Goal: Information Seeking & Learning: Learn about a topic

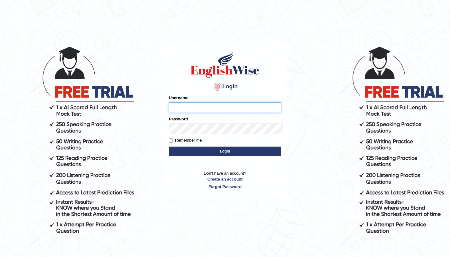
type input "Bikmaeva"
click at [172, 147] on button "Login" at bounding box center [225, 151] width 112 height 9
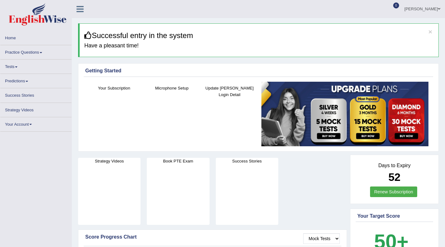
click at [39, 53] on link "Practice Questions" at bounding box center [35, 51] width 71 height 12
click at [42, 52] on span at bounding box center [41, 52] width 2 height 1
click at [12, 52] on link "Practice Questions" at bounding box center [35, 51] width 71 height 12
click at [41, 52] on link "Practice Questions" at bounding box center [35, 51] width 71 height 12
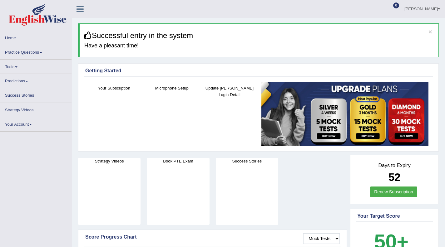
click at [41, 52] on link "Practice Questions" at bounding box center [35, 51] width 71 height 12
click at [26, 50] on link "Practice Questions" at bounding box center [35, 51] width 71 height 12
click at [45, 52] on link "Practice Questions" at bounding box center [35, 51] width 71 height 12
click at [430, 33] on button "×" at bounding box center [431, 31] width 4 height 7
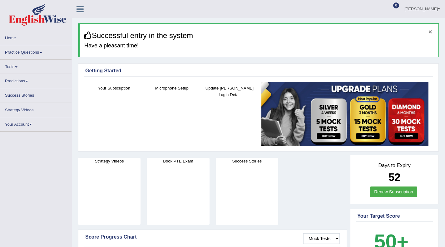
click at [431, 32] on button "×" at bounding box center [431, 31] width 4 height 7
click at [439, 7] on span at bounding box center [439, 9] width 2 height 4
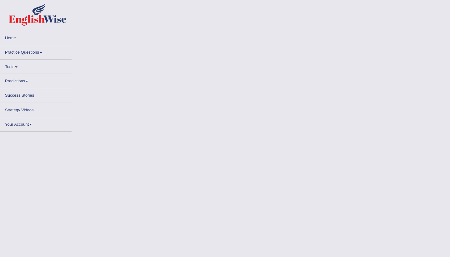
click at [40, 52] on link "Practice Questions" at bounding box center [35, 51] width 71 height 12
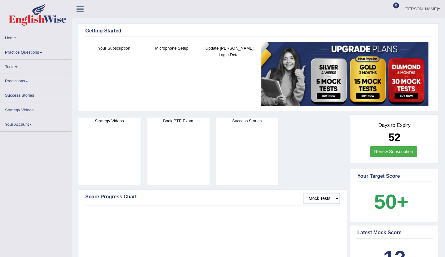
click at [43, 53] on link "Practice Questions" at bounding box center [35, 51] width 71 height 12
click at [35, 53] on link "Practice Questions" at bounding box center [35, 51] width 71 height 12
click at [41, 52] on link "Practice Questions" at bounding box center [35, 51] width 71 height 12
click at [42, 52] on span at bounding box center [41, 52] width 2 height 1
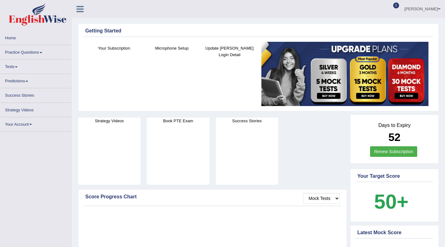
click at [39, 53] on link "Practice Questions" at bounding box center [35, 51] width 71 height 12
click at [41, 52] on link "Practice Questions" at bounding box center [35, 51] width 71 height 12
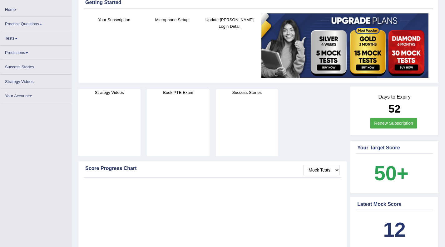
scroll to position [24, 0]
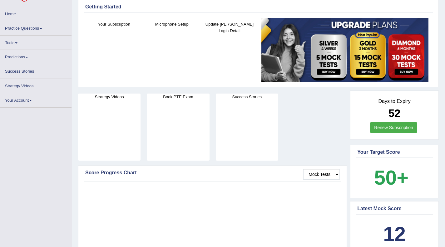
click at [38, 30] on link "Practice Questions" at bounding box center [35, 27] width 71 height 12
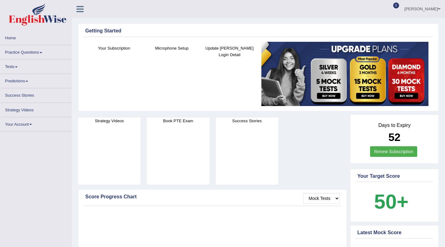
click at [22, 53] on link "Practice Questions" at bounding box center [35, 51] width 71 height 12
click at [20, 51] on link "Practice Questions" at bounding box center [35, 51] width 71 height 12
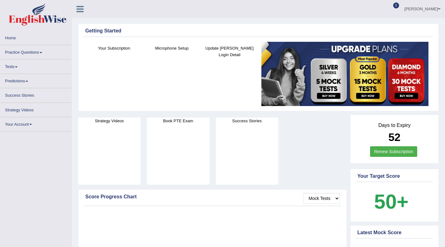
click at [12, 55] on link "Practice Questions" at bounding box center [35, 51] width 71 height 12
click at [15, 53] on link "Practice Questions" at bounding box center [35, 51] width 71 height 12
click at [34, 52] on link "Practice Questions" at bounding box center [35, 51] width 71 height 12
click at [42, 52] on link "Practice Questions" at bounding box center [35, 51] width 71 height 12
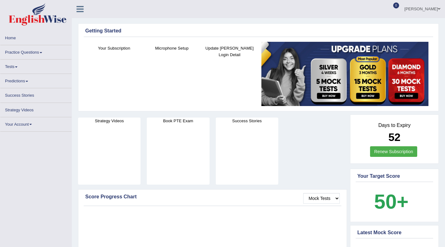
click at [42, 52] on link "Practice Questions" at bounding box center [35, 51] width 71 height 12
click at [431, 8] on link "[PERSON_NAME]" at bounding box center [422, 8] width 45 height 16
click at [80, 9] on icon at bounding box center [80, 9] width 7 height 8
click at [428, 9] on link "[PERSON_NAME]" at bounding box center [422, 8] width 45 height 16
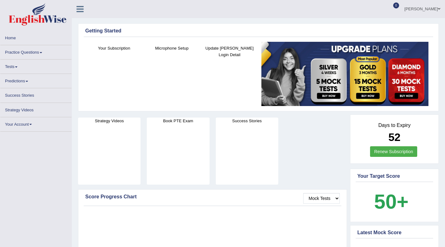
click at [37, 54] on link "Practice Questions" at bounding box center [35, 51] width 71 height 12
click at [42, 52] on span at bounding box center [41, 52] width 2 height 1
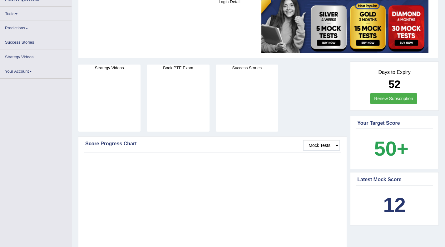
scroll to position [48, 0]
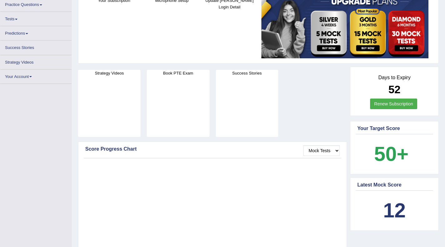
click at [28, 34] on link "Predictions" at bounding box center [35, 32] width 71 height 12
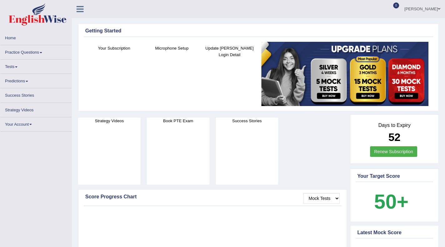
click at [41, 56] on link "Practice Questions" at bounding box center [35, 51] width 71 height 12
click at [42, 55] on link "Practice Questions" at bounding box center [35, 51] width 71 height 12
click at [42, 52] on span at bounding box center [41, 52] width 2 height 1
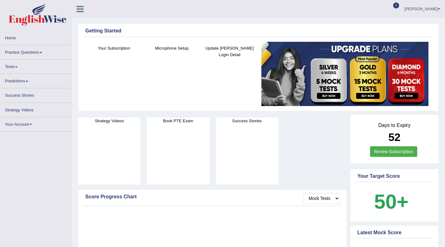
click at [26, 51] on link "Practice Questions" at bounding box center [35, 51] width 71 height 12
click at [29, 52] on link "Practice Questions" at bounding box center [35, 51] width 71 height 12
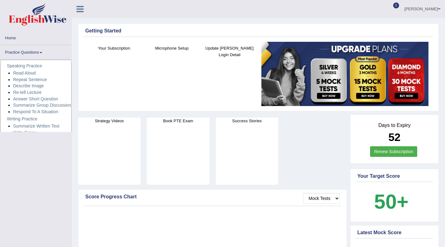
click at [41, 52] on link "Practice Questions" at bounding box center [35, 51] width 71 height 12
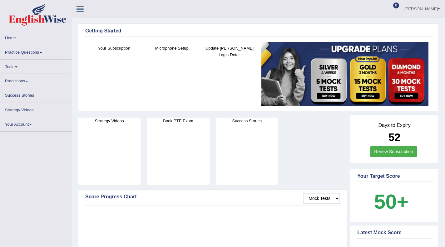
click at [42, 53] on span at bounding box center [41, 52] width 2 height 1
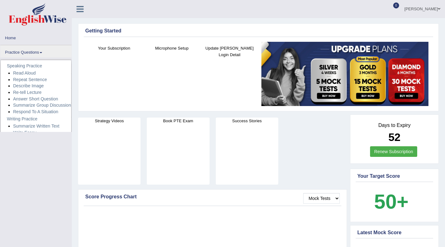
click at [77, 8] on icon at bounding box center [80, 9] width 7 height 8
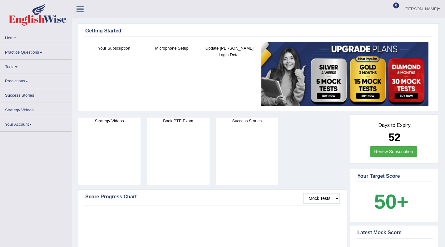
click at [79, 8] on icon at bounding box center [80, 9] width 7 height 8
click at [81, 10] on icon at bounding box center [80, 9] width 7 height 8
click at [78, 10] on icon at bounding box center [80, 9] width 7 height 8
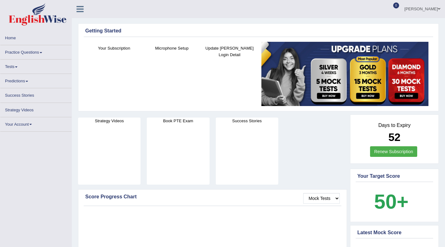
click at [78, 10] on icon at bounding box center [80, 9] width 7 height 8
click at [83, 11] on icon at bounding box center [80, 9] width 7 height 8
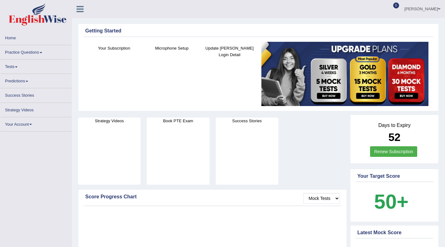
click at [44, 53] on link "Practice Questions" at bounding box center [35, 51] width 71 height 12
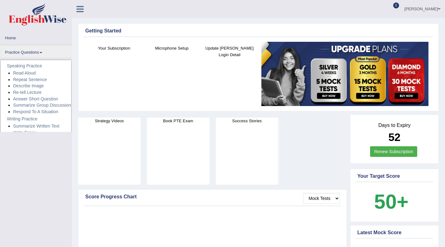
scroll to position [10, 0]
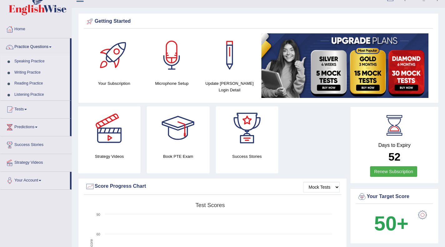
click at [28, 94] on link "Listening Practice" at bounding box center [41, 94] width 58 height 11
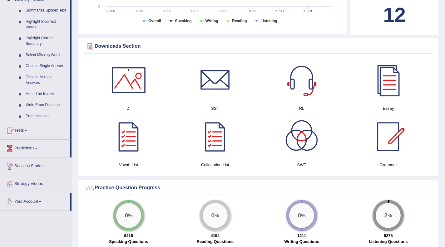
scroll to position [285, 0]
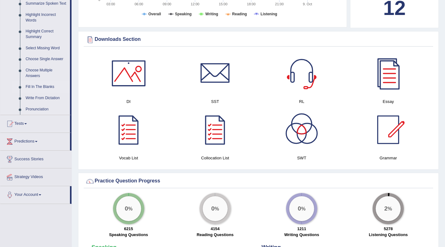
click at [40, 90] on link "Fill In The Blanks" at bounding box center [46, 87] width 47 height 11
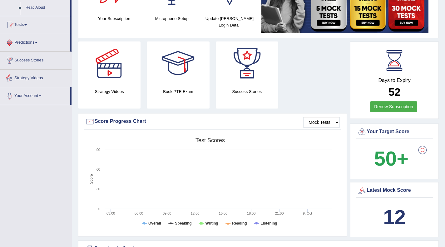
scroll to position [117, 0]
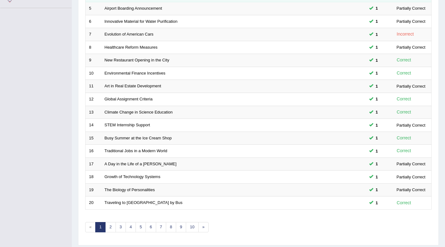
scroll to position [159, 0]
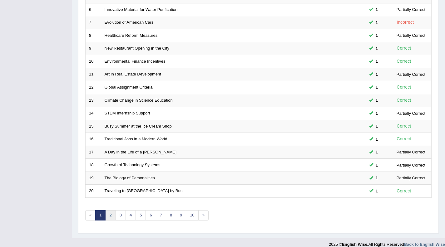
click at [113, 215] on link "2" at bounding box center [110, 216] width 10 height 10
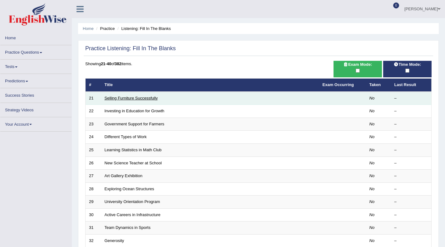
click at [122, 98] on link "Selling Furniture Successfully" at bounding box center [131, 98] width 53 height 5
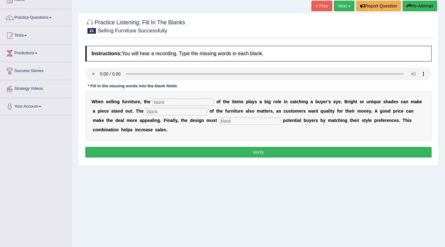
scroll to position [41, 0]
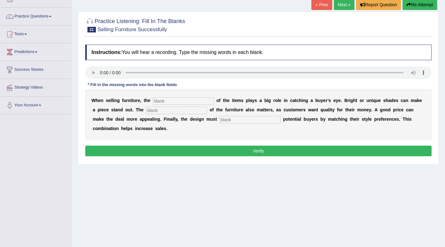
click at [159, 101] on input "text" at bounding box center [183, 100] width 61 height 7
click at [166, 102] on input "text" at bounding box center [183, 100] width 61 height 7
type input "color"
click at [155, 107] on input "text" at bounding box center [176, 110] width 61 height 7
type input "value"
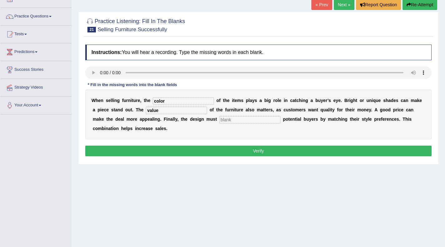
click at [219, 119] on input "text" at bounding box center [249, 119] width 61 height 7
type input "track"
click at [227, 152] on button "Verify" at bounding box center [258, 151] width 347 height 11
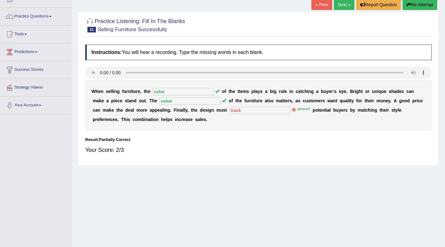
click at [339, 1] on link "Next »" at bounding box center [344, 4] width 21 height 11
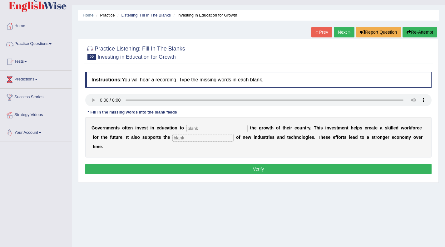
scroll to position [14, 0]
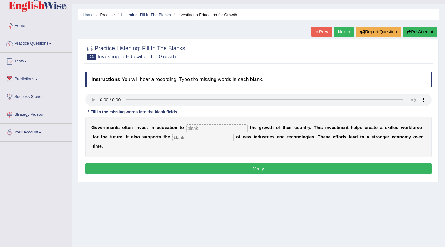
click at [193, 128] on input "text" at bounding box center [217, 128] width 61 height 7
type input "boost"
click at [182, 139] on input "text" at bounding box center [202, 137] width 61 height 7
type input "development"
click at [214, 164] on button "Verify" at bounding box center [258, 169] width 347 height 11
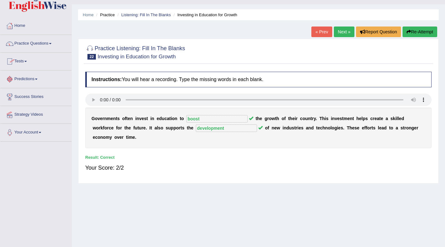
click at [50, 43] on link "Practice Questions" at bounding box center [35, 43] width 71 height 16
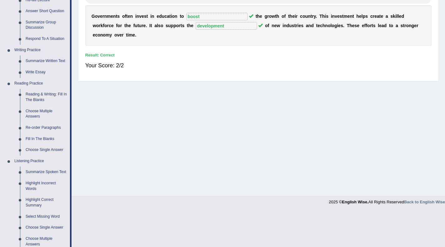
scroll to position [117, 0]
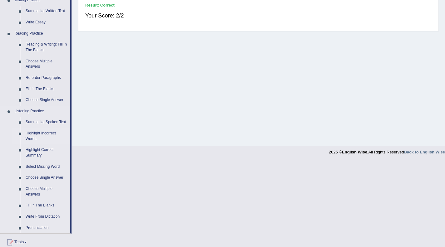
click at [34, 138] on link "Highlight Incorrect Words" at bounding box center [46, 136] width 47 height 17
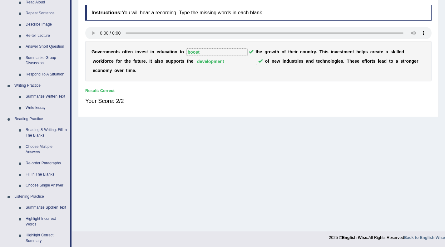
scroll to position [171, 0]
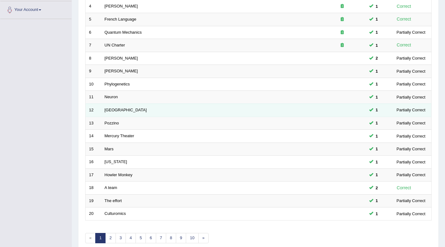
scroll to position [166, 0]
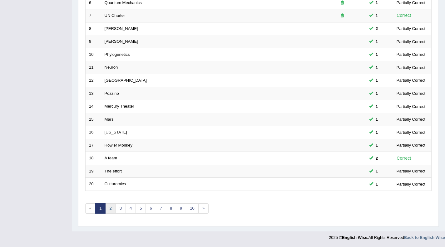
click at [109, 210] on link "2" at bounding box center [110, 209] width 10 height 10
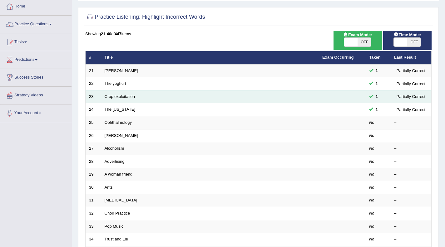
scroll to position [47, 0]
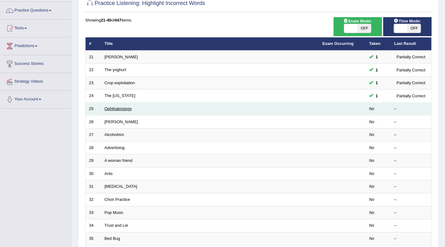
click at [122, 110] on link "Ophthalmology" at bounding box center [118, 109] width 27 height 5
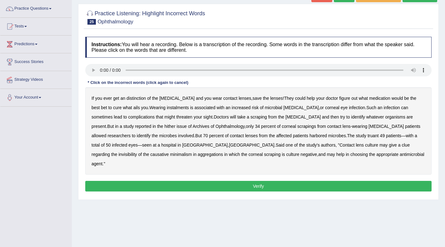
scroll to position [49, 0]
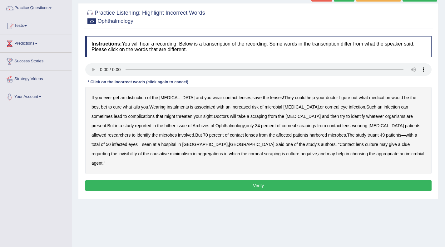
click at [167, 109] on b "instalments" at bounding box center [178, 107] width 22 height 5
click at [165, 127] on b "hither" at bounding box center [170, 125] width 11 height 5
click at [165, 124] on b "hither" at bounding box center [170, 125] width 11 height 5
drag, startPoint x: 395, startPoint y: 145, endPoint x: 383, endPoint y: 147, distance: 11.6
click at [192, 152] on b "minimalism" at bounding box center [181, 154] width 22 height 5
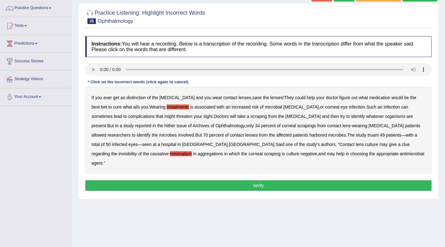
click at [198, 153] on b "aggregations" at bounding box center [210, 154] width 25 height 5
click at [135, 97] on b "distinction" at bounding box center [136, 97] width 19 height 5
click at [219, 181] on button "Verify" at bounding box center [258, 186] width 347 height 11
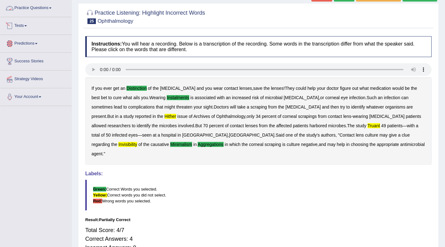
click at [38, 42] on link "Predictions" at bounding box center [35, 43] width 71 height 16
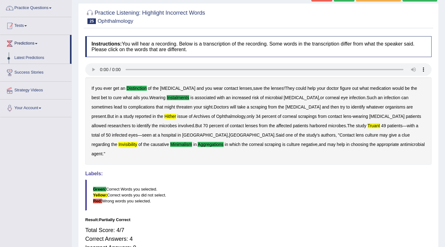
click at [50, 10] on link "Practice Questions" at bounding box center [35, 7] width 71 height 16
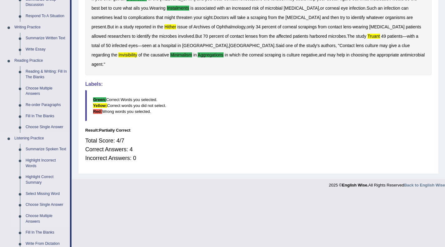
scroll to position [248, 0]
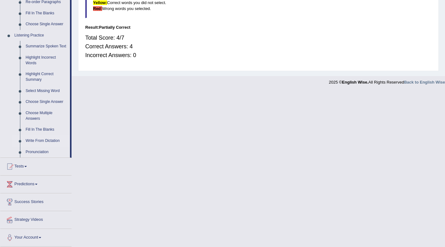
click at [52, 142] on link "Write From Dictation" at bounding box center [46, 141] width 47 height 11
click at [53, 140] on link "Write From Dictation" at bounding box center [46, 141] width 47 height 11
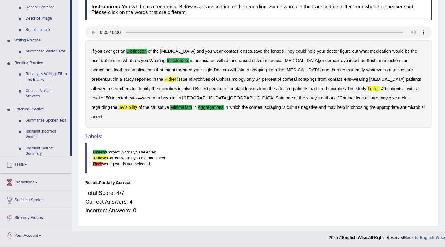
scroll to position [81, 0]
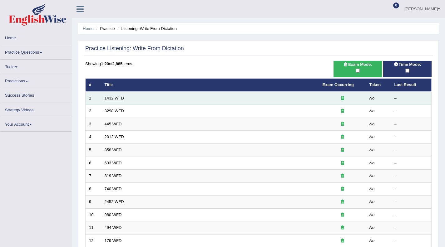
click at [117, 98] on link "1432 WFD" at bounding box center [114, 98] width 19 height 5
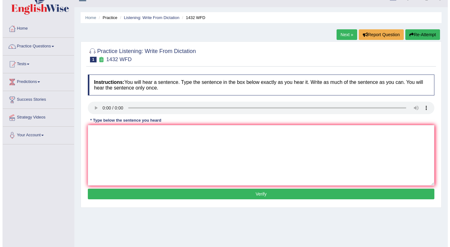
scroll to position [12, 0]
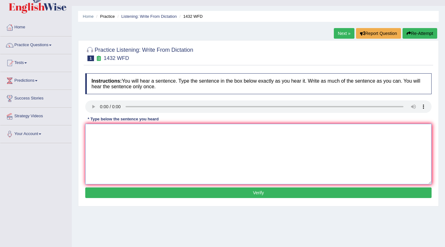
click at [95, 127] on textarea at bounding box center [258, 154] width 347 height 61
click at [161, 131] on textarea "More phisicsl activites are benefitials for your health." at bounding box center [258, 154] width 347 height 61
click at [155, 131] on textarea "More phisicsl activites are benefitials for your health." at bounding box center [258, 154] width 347 height 61
click at [162, 131] on textarea "More phisicsl activites are beneficials for your health." at bounding box center [258, 154] width 347 height 61
type textarea "More phisicsl activites are beneficial for your health."
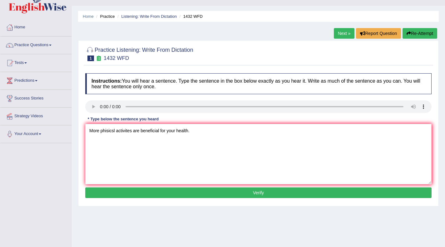
click at [235, 192] on button "Verify" at bounding box center [258, 193] width 347 height 11
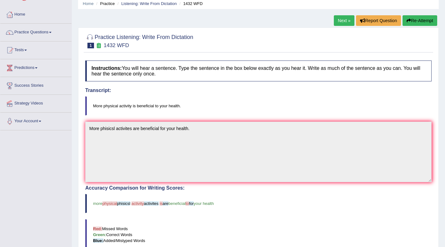
scroll to position [0, 0]
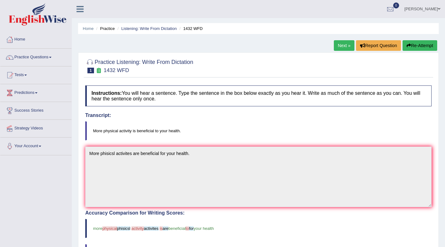
click at [338, 44] on link "Next »" at bounding box center [344, 45] width 21 height 11
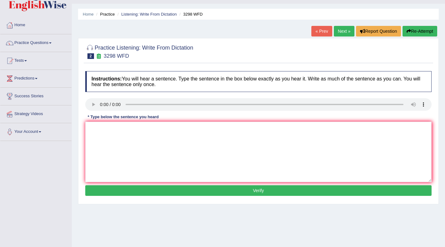
scroll to position [21, 0]
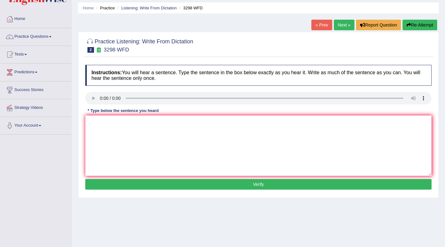
click at [341, 25] on link "Next »" at bounding box center [344, 25] width 21 height 11
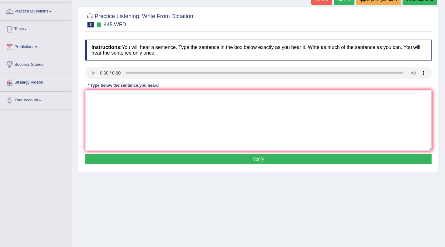
scroll to position [47, 0]
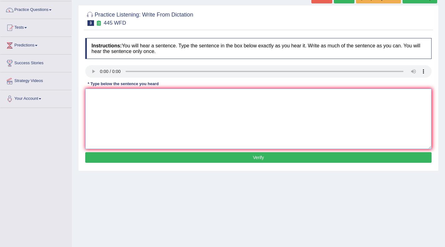
click at [107, 106] on textarea at bounding box center [258, 119] width 347 height 61
click at [115, 95] on textarea "The americam actronoms has a plan for a spishes in [GEOGRAPHIC_DATA]." at bounding box center [258, 119] width 347 height 61
click at [139, 95] on textarea "The american actronoms has a plan for a spishes in [GEOGRAPHIC_DATA]." at bounding box center [258, 119] width 347 height 61
click at [138, 96] on textarea "The american actronoms has a plan for a spishes in [GEOGRAPHIC_DATA]." at bounding box center [258, 119] width 347 height 61
click at [145, 99] on textarea "The american actronoms has a plan for a spishes in [GEOGRAPHIC_DATA]." at bounding box center [258, 119] width 347 height 61
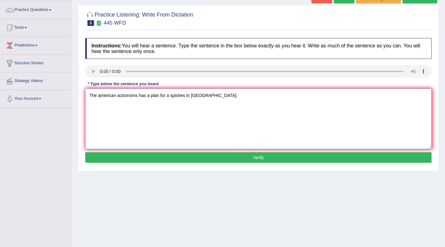
click at [144, 97] on textarea "The american actronoms has a plan for a spishes in [GEOGRAPHIC_DATA]." at bounding box center [258, 119] width 347 height 61
click at [147, 97] on textarea "The american actronoms has a plan for a spishes in [GEOGRAPHIC_DATA]." at bounding box center [258, 119] width 347 height 61
click at [172, 97] on textarea "The american actronoms made a plan for a spishes in [GEOGRAPHIC_DATA]." at bounding box center [258, 119] width 347 height 61
click at [191, 96] on textarea "The american actronoms made a plan for a spishes in [GEOGRAPHIC_DATA]." at bounding box center [258, 119] width 347 height 61
click at [189, 97] on textarea "The american actronoms made a plan for a spishes in [GEOGRAPHIC_DATA]." at bounding box center [258, 119] width 347 height 61
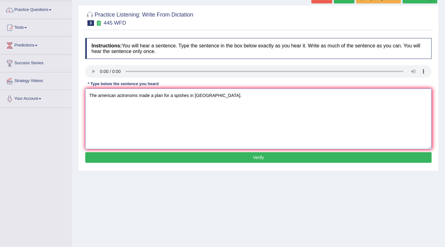
click at [194, 96] on textarea "The american actronoms made a plan for a spishes in [GEOGRAPHIC_DATA]." at bounding box center [258, 119] width 347 height 61
click at [189, 96] on textarea "The american actronoms made a plan for a spishes in [GEOGRAPHIC_DATA]." at bounding box center [258, 119] width 347 height 61
click at [196, 97] on textarea "The american actronoms made a plan for a spacious in [GEOGRAPHIC_DATA]." at bounding box center [258, 119] width 347 height 61
click at [134, 97] on textarea "The american actronoms made a plan for a spacious to Mars." at bounding box center [258, 119] width 347 height 61
click at [137, 96] on textarea "The american actronoms made a plan for a spacious to Mars." at bounding box center [258, 119] width 347 height 61
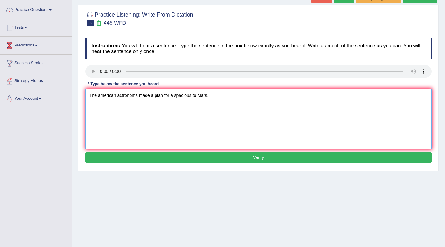
click at [164, 108] on textarea "The american actronoms made a plan for a spacious to Mars." at bounding box center [258, 119] width 347 height 61
click at [222, 97] on textarea "The american actronoms made a plan for a spacious to Mars." at bounding box center [258, 119] width 347 height 61
type textarea "The american actronoms made a plan for a spacious to Mars."
click at [241, 159] on button "Verify" at bounding box center [258, 157] width 347 height 11
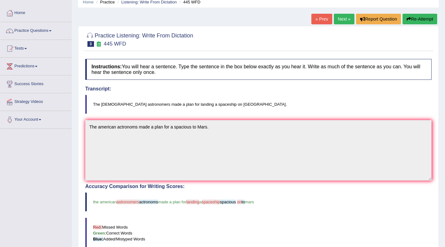
scroll to position [0, 0]
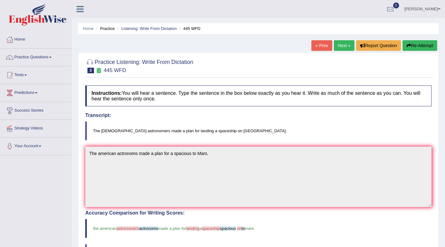
click at [344, 44] on link "Next »" at bounding box center [344, 45] width 21 height 11
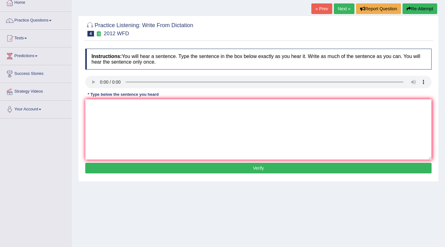
scroll to position [37, 0]
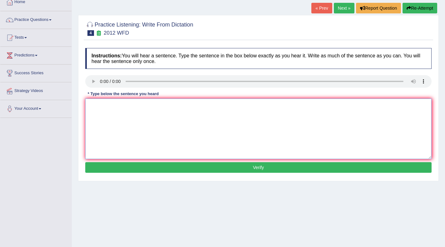
click at [99, 106] on textarea at bounding box center [258, 129] width 347 height 61
click at [95, 108] on textarea at bounding box center [258, 129] width 347 height 61
click at [137, 106] on textarea "That is the great deal on the topic" at bounding box center [258, 129] width 347 height 61
click at [143, 107] on textarea "That is the great deal on the topic" at bounding box center [258, 129] width 347 height 61
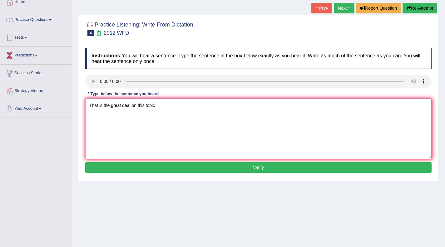
click at [137, 105] on textarea "That is the great deal on this topic" at bounding box center [258, 129] width 347 height 61
drag, startPoint x: 132, startPoint y: 105, endPoint x: 138, endPoint y: 107, distance: 6.7
click at [132, 105] on textarea "That is the great deal this topic" at bounding box center [258, 129] width 347 height 61
click at [133, 108] on textarea "That is the great deal this topic" at bounding box center [258, 129] width 347 height 61
click at [131, 107] on textarea "That is the great deal this topic" at bounding box center [258, 129] width 347 height 61
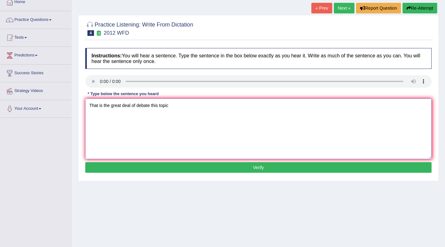
click at [186, 108] on textarea "That is the great deal of debate this topic" at bounding box center [258, 129] width 347 height 61
click at [151, 106] on textarea "That is the great deal of debate this topic." at bounding box center [258, 129] width 347 height 61
click at [183, 116] on textarea "That is the great deal of debate on this topic." at bounding box center [258, 129] width 347 height 61
click at [98, 105] on textarea "That is the great deal of debate on this topic." at bounding box center [258, 129] width 347 height 61
click at [151, 121] on textarea "The is the great deal of debate on this topic." at bounding box center [258, 129] width 347 height 61
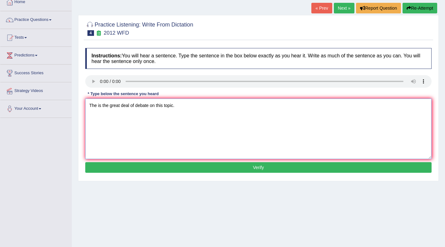
click at [98, 106] on textarea "The is the great deal of debate on this topic." at bounding box center [258, 129] width 347 height 61
click at [97, 106] on textarea "The is the great deal of debate on this topic." at bounding box center [258, 129] width 347 height 61
click at [136, 120] on textarea "There is the great deal of debate on this topic." at bounding box center [258, 129] width 347 height 61
type textarea "There is the great deal of debate on this topic."
click at [263, 171] on button "Verify" at bounding box center [258, 167] width 347 height 11
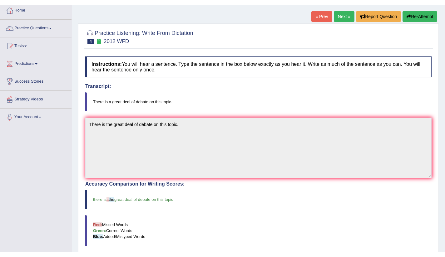
scroll to position [34, 0]
